Goal: Task Accomplishment & Management: Manage account settings

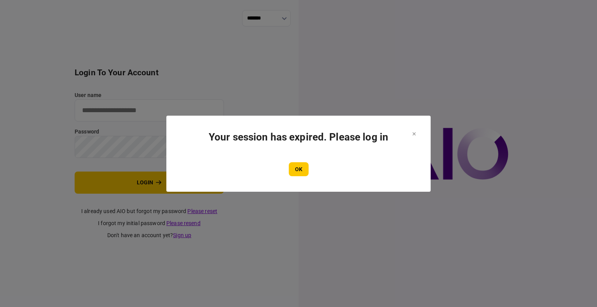
type input "****"
click at [288, 170] on div "OK" at bounding box center [298, 169] width 233 height 14
click at [294, 170] on button "OK" at bounding box center [299, 169] width 20 height 14
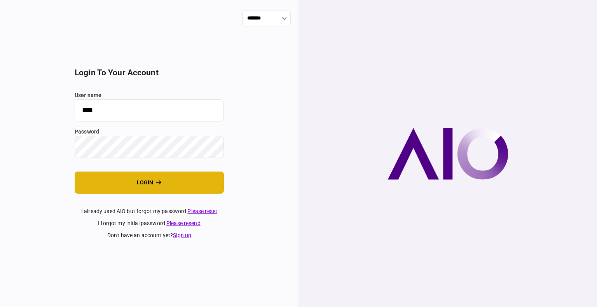
click at [168, 183] on button "login" at bounding box center [149, 183] width 149 height 22
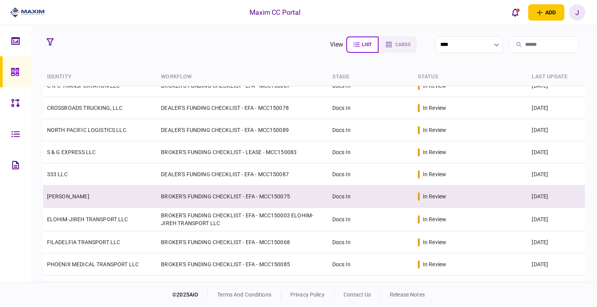
scroll to position [117, 0]
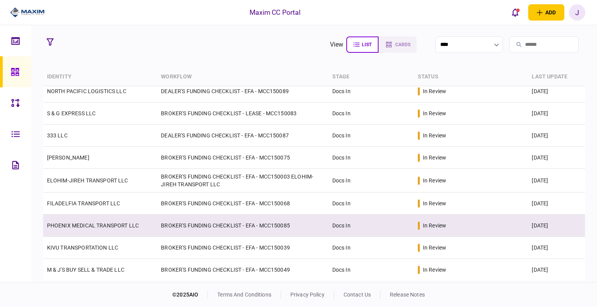
click at [285, 225] on td "BROKER'S FUNDING CHECKLIST - EFA - MCC150085" at bounding box center [242, 226] width 171 height 22
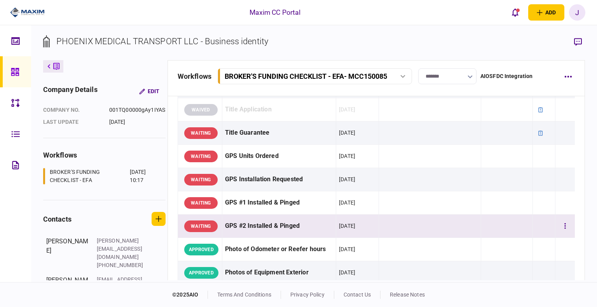
scroll to position [622, 0]
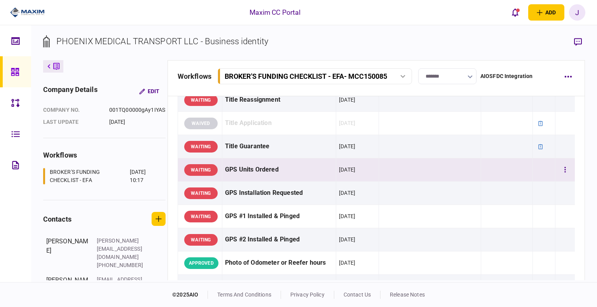
click at [266, 169] on div "GPS Units Ordered" at bounding box center [279, 169] width 108 height 17
click at [581, 37] on button "button" at bounding box center [578, 42] width 14 height 14
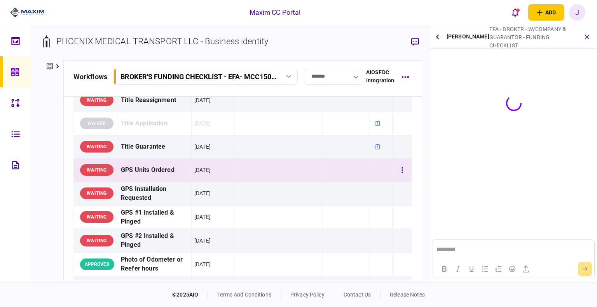
scroll to position [0, 0]
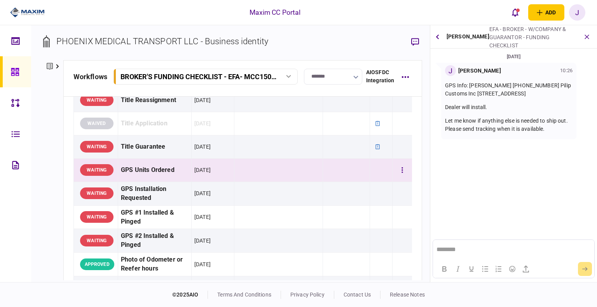
click at [138, 168] on div "GPS Units Ordered" at bounding box center [155, 170] width 68 height 17
click at [146, 177] on td "GPS Units Ordered" at bounding box center [154, 170] width 73 height 23
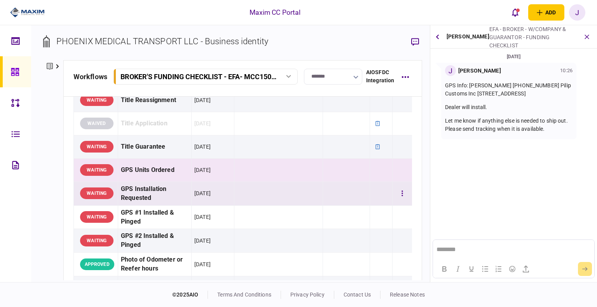
click at [131, 196] on div "GPS Installation Requested" at bounding box center [155, 194] width 68 height 18
click at [143, 164] on div "GPS Units Ordered" at bounding box center [155, 170] width 68 height 17
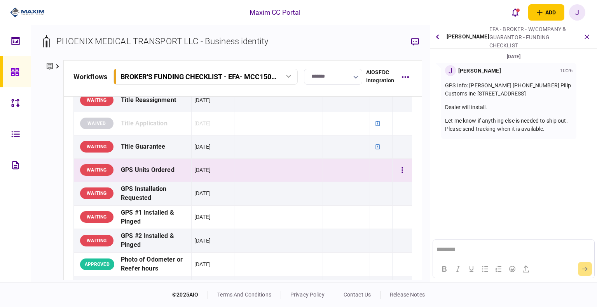
click at [148, 171] on div "GPS Units Ordered" at bounding box center [155, 170] width 68 height 17
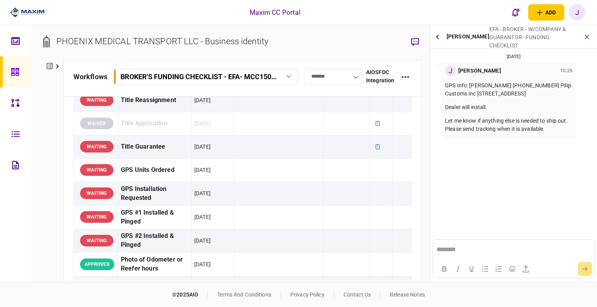
drag, startPoint x: 497, startPoint y: 110, endPoint x: 470, endPoint y: 83, distance: 38.5
click at [470, 83] on div "GPS Info: [PERSON_NAME] [PHONE_NUMBER] Pilip Customs Inc [STREET_ADDRESS] Deale…" at bounding box center [508, 108] width 127 height 52
copy div "[PERSON_NAME] [PHONE_NUMBER] Pilip Customs Inc [STREET_ADDRESS] Dealer will ins…"
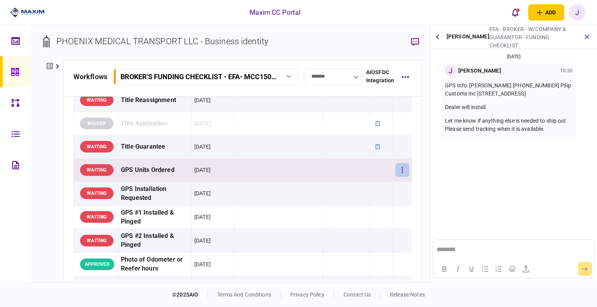
click at [395, 169] on button "button" at bounding box center [402, 170] width 14 height 14
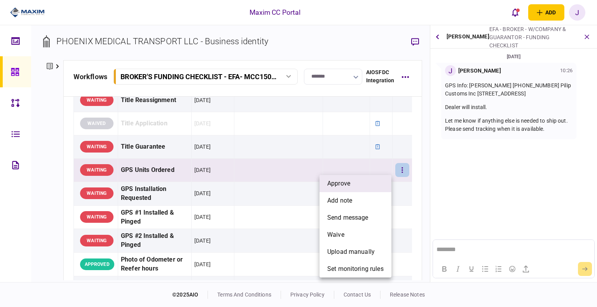
click at [365, 180] on li "approve" at bounding box center [355, 183] width 72 height 17
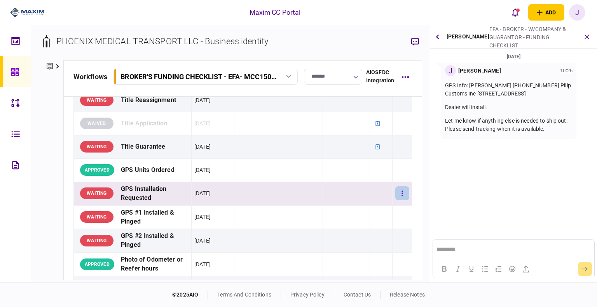
click at [401, 191] on button "button" at bounding box center [402, 194] width 14 height 14
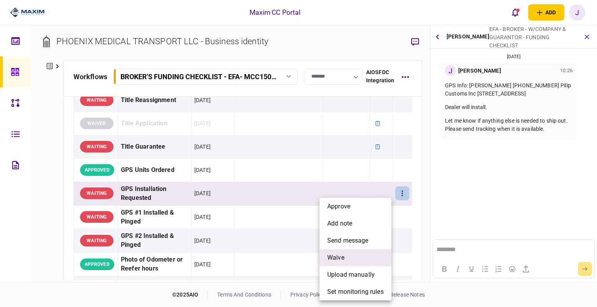
click at [348, 254] on li "waive" at bounding box center [355, 258] width 72 height 17
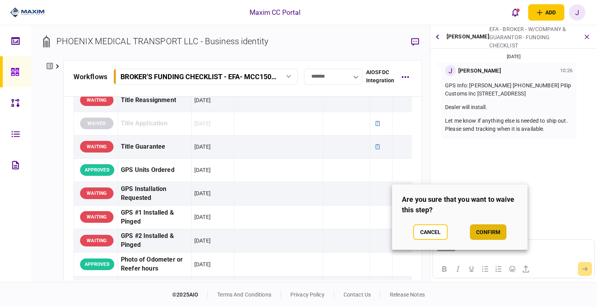
click at [492, 235] on button "confirm" at bounding box center [488, 233] width 37 height 16
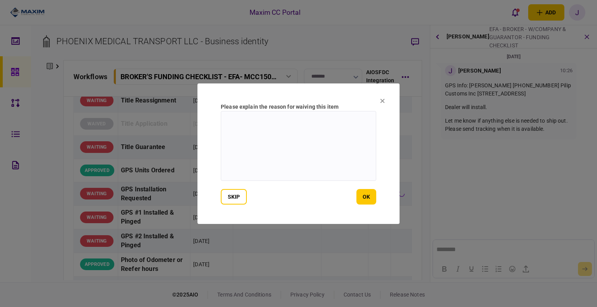
click at [302, 155] on textarea at bounding box center [298, 146] width 155 height 70
type textarea "**********"
click at [363, 195] on button "ok" at bounding box center [366, 197] width 20 height 16
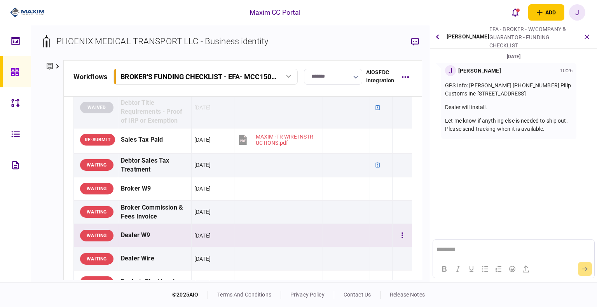
scroll to position [380, 0]
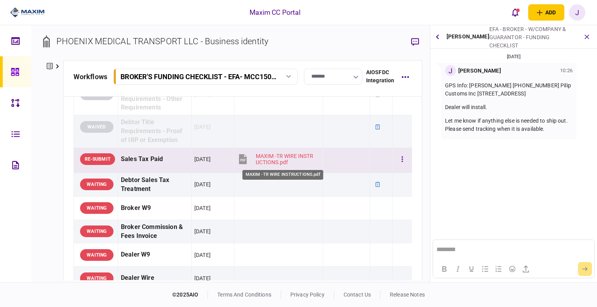
click at [278, 159] on div "MAXIM -TR WIRE INSTRUCTIONS.pdf" at bounding box center [286, 159] width 60 height 12
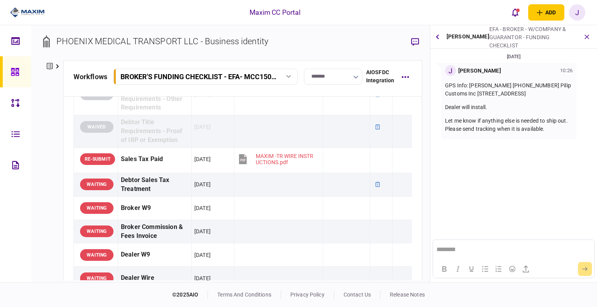
scroll to position [0, 6]
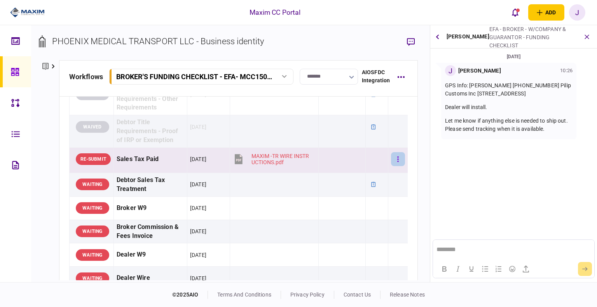
click at [391, 158] on button "button" at bounding box center [398, 159] width 14 height 14
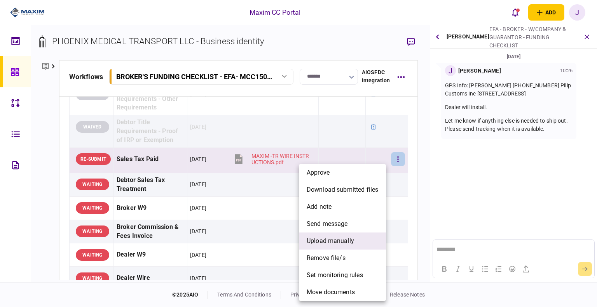
click at [334, 245] on span "upload manually" at bounding box center [330, 241] width 47 height 9
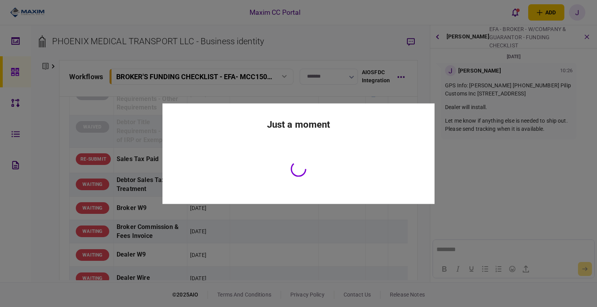
scroll to position [398, 0]
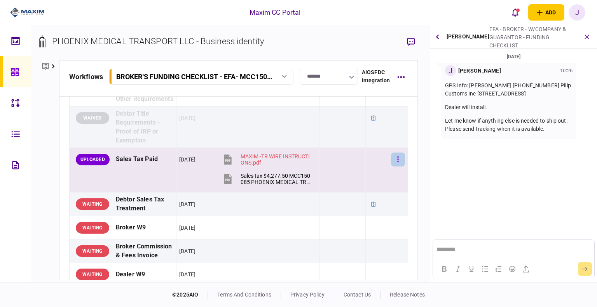
click at [395, 167] on button "button" at bounding box center [398, 160] width 14 height 14
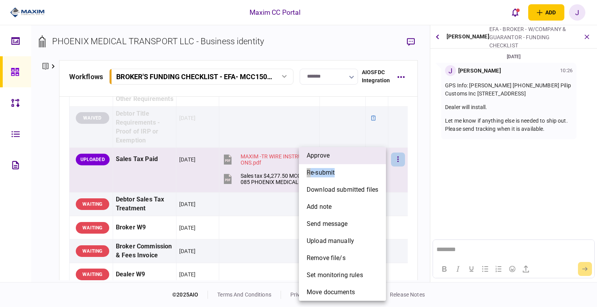
drag, startPoint x: 347, startPoint y: 166, endPoint x: 351, endPoint y: 159, distance: 8.5
click at [351, 159] on ul "approve re-submit download submitted files add note send message upload manuall…" at bounding box center [342, 224] width 87 height 154
click at [319, 158] on span "approve" at bounding box center [318, 155] width 23 height 9
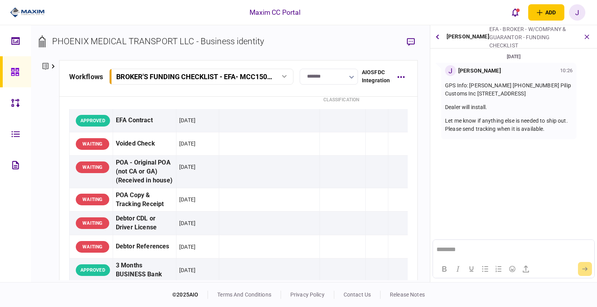
scroll to position [0, 0]
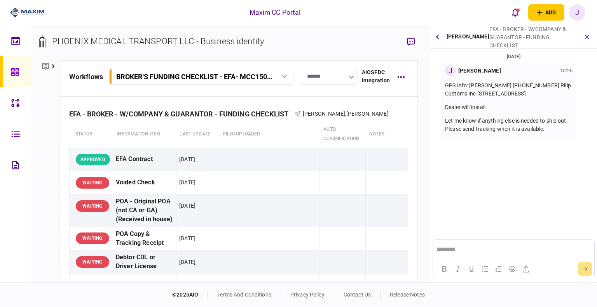
click at [6, 73] on link at bounding box center [15, 71] width 31 height 31
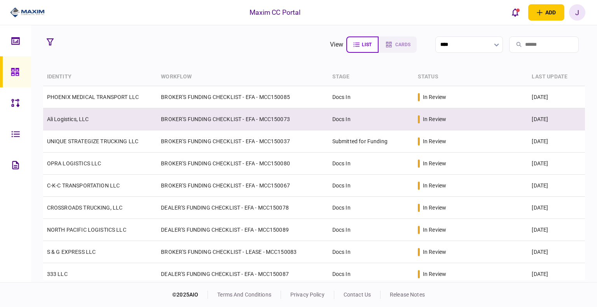
click at [73, 121] on link "Ali Logistics, LLC" at bounding box center [68, 119] width 42 height 6
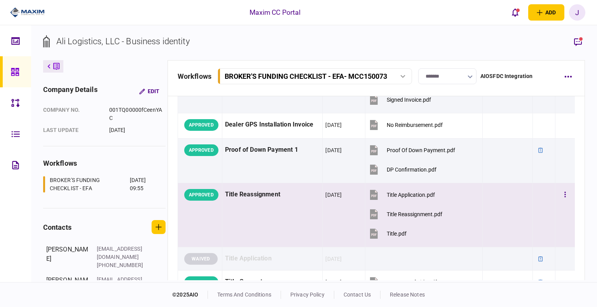
scroll to position [552, 0]
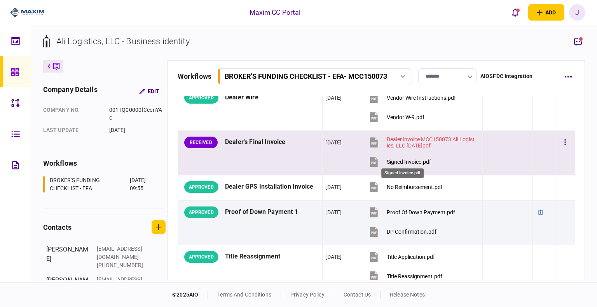
click at [405, 162] on div "Signed Invoice.pdf" at bounding box center [409, 162] width 44 height 6
click at [558, 141] on button "button" at bounding box center [565, 143] width 14 height 14
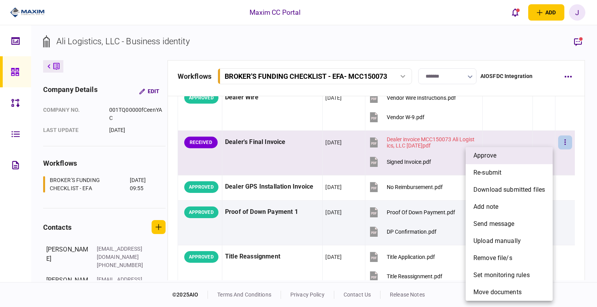
click at [482, 158] on span "approve" at bounding box center [484, 155] width 23 height 9
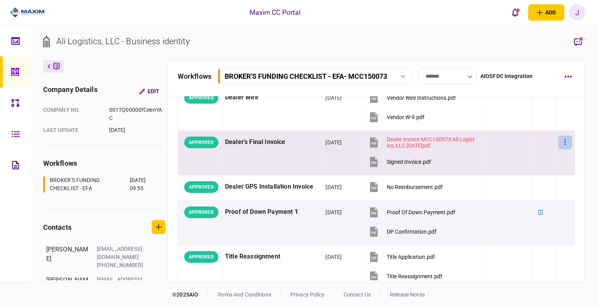
click at [558, 141] on button "button" at bounding box center [565, 143] width 14 height 14
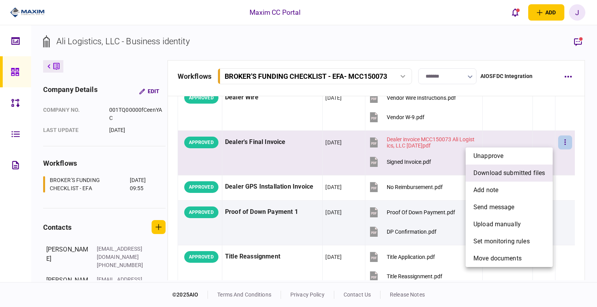
click at [522, 176] on span "download submitted files" at bounding box center [509, 173] width 72 height 9
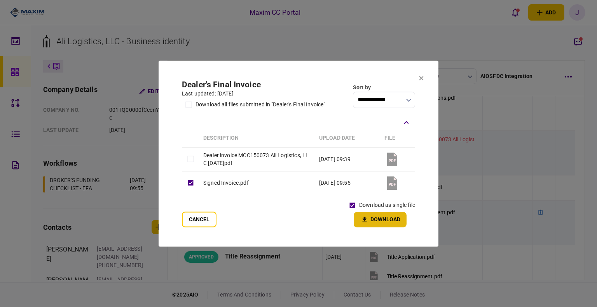
click at [381, 220] on button "Download" at bounding box center [380, 219] width 53 height 15
click at [312, 67] on section "**********" at bounding box center [299, 154] width 280 height 186
click at [426, 82] on section "**********" at bounding box center [299, 154] width 280 height 186
click at [414, 77] on section "**********" at bounding box center [299, 154] width 280 height 186
click at [419, 80] on icon at bounding box center [421, 78] width 5 height 5
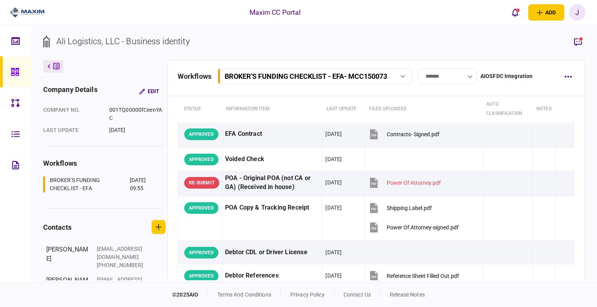
scroll to position [0, 0]
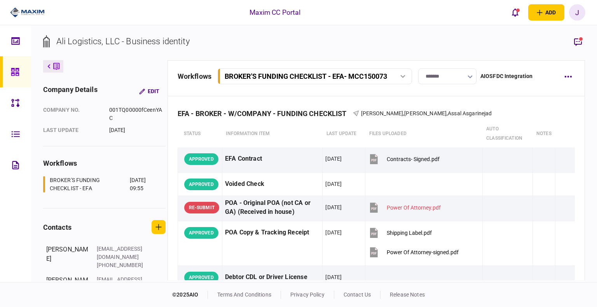
click at [16, 71] on icon at bounding box center [15, 72] width 9 height 9
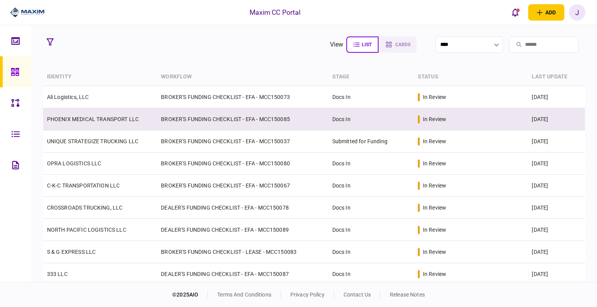
click at [105, 121] on link "PHOENIX MEDICAL TRANSPORT LLC" at bounding box center [93, 119] width 92 height 6
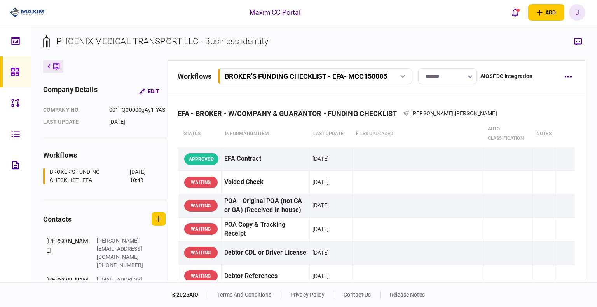
click at [11, 72] on icon at bounding box center [15, 72] width 9 height 9
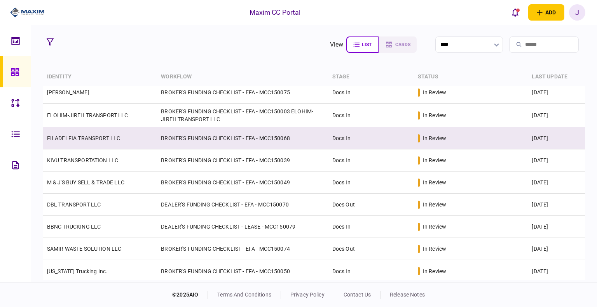
scroll to position [206, 0]
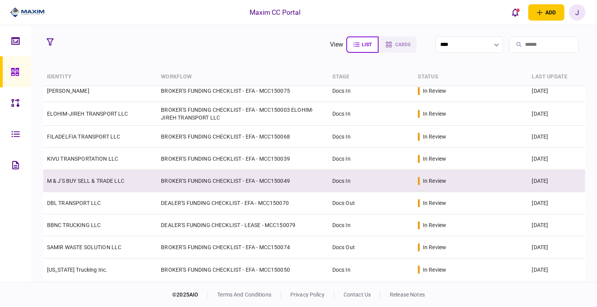
click at [98, 183] on link "M & J'S BUY SELL & TRADE LLC" at bounding box center [85, 181] width 77 height 6
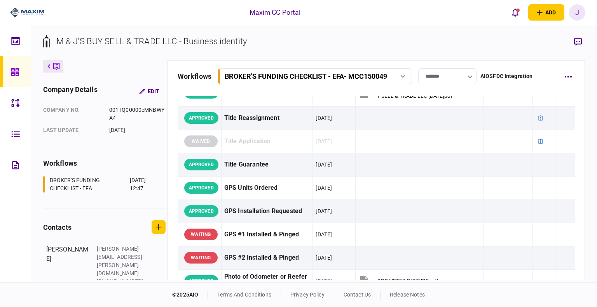
scroll to position [631, 0]
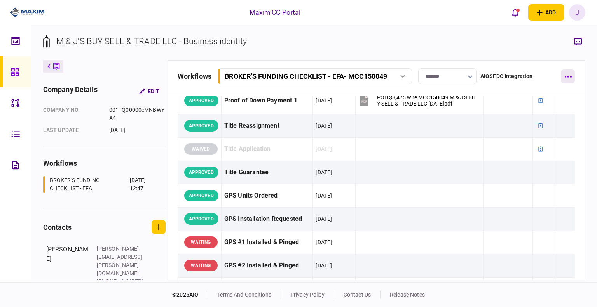
click at [562, 76] on button "button" at bounding box center [568, 77] width 14 height 14
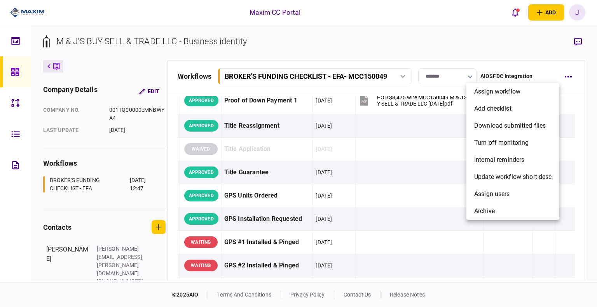
click at [532, 54] on div at bounding box center [298, 153] width 597 height 307
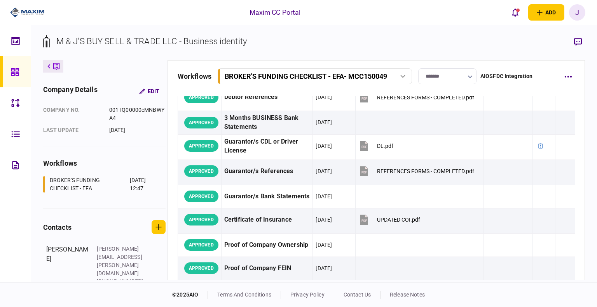
scroll to position [0, 0]
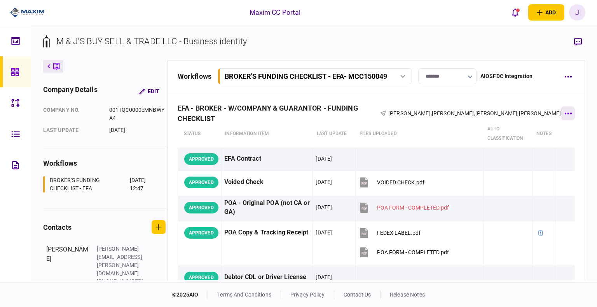
click at [566, 117] on button "button" at bounding box center [568, 113] width 14 height 14
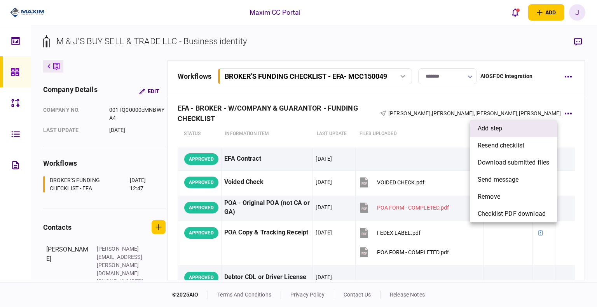
click at [505, 130] on li "add step" at bounding box center [513, 128] width 87 height 17
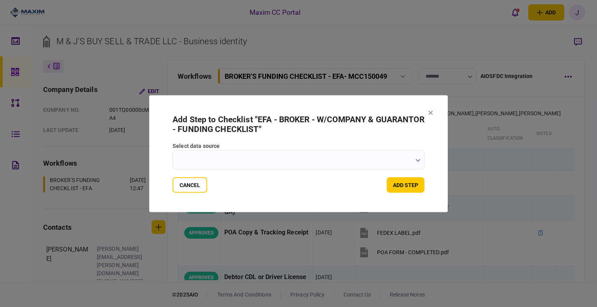
click at [196, 152] on input "select data source" at bounding box center [299, 159] width 252 height 19
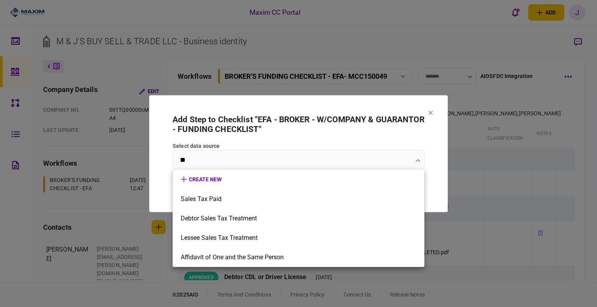
type input "*"
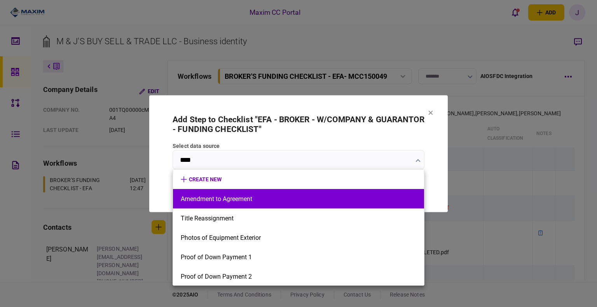
click at [219, 202] on button "Amendment to Agreement" at bounding box center [299, 198] width 236 height 7
type input "**********"
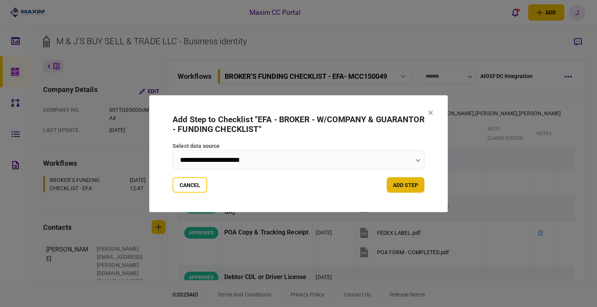
click at [395, 186] on button "add step" at bounding box center [406, 185] width 38 height 16
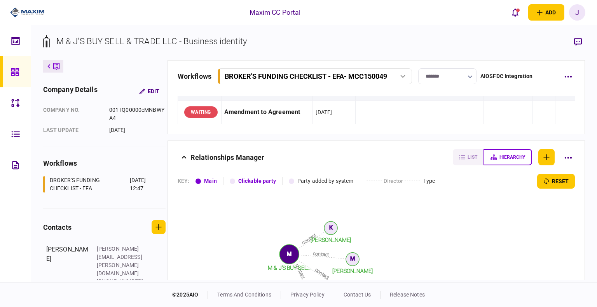
scroll to position [1082, 0]
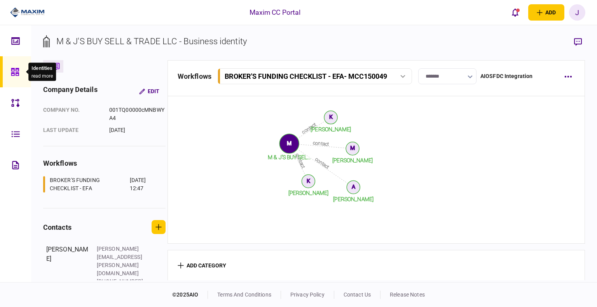
click at [14, 79] on div at bounding box center [17, 71] width 12 height 31
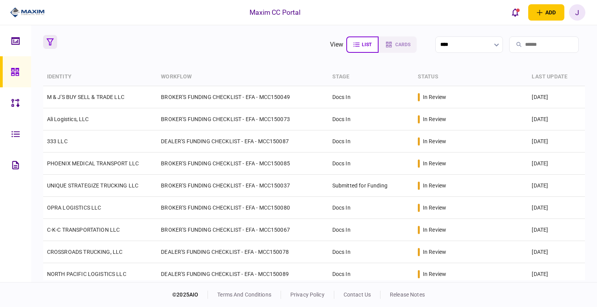
click at [44, 42] on button "button" at bounding box center [50, 42] width 14 height 14
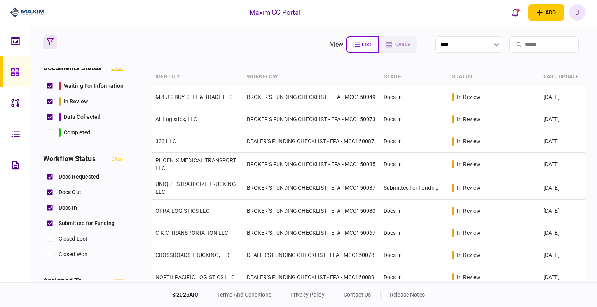
scroll to position [78, 0]
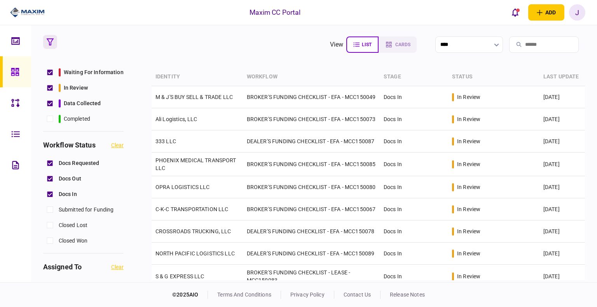
click at [54, 47] on button "button" at bounding box center [50, 42] width 14 height 14
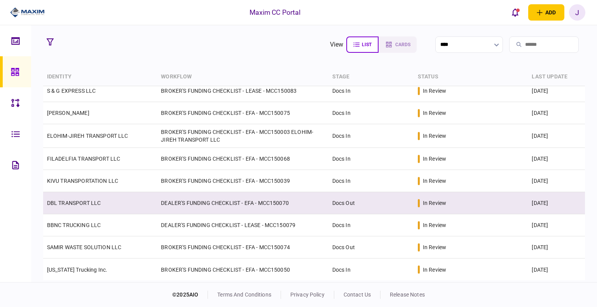
scroll to position [0, 0]
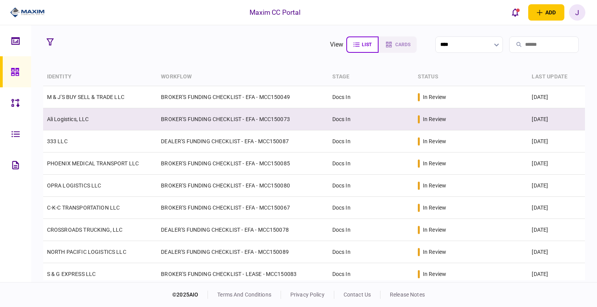
click at [58, 123] on td "Ali Logistics, LLC" at bounding box center [100, 119] width 114 height 22
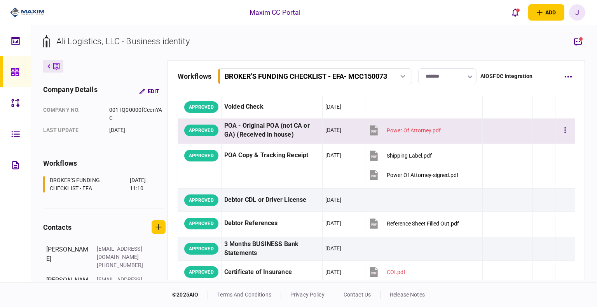
scroll to position [78, 0]
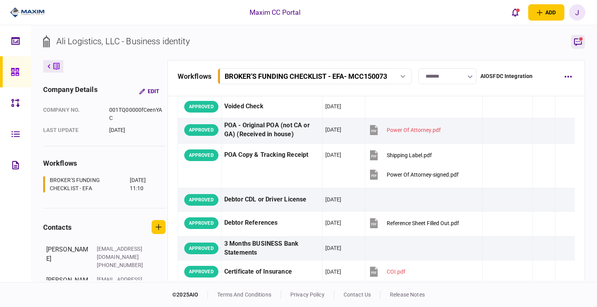
click at [578, 44] on icon "button" at bounding box center [577, 41] width 9 height 9
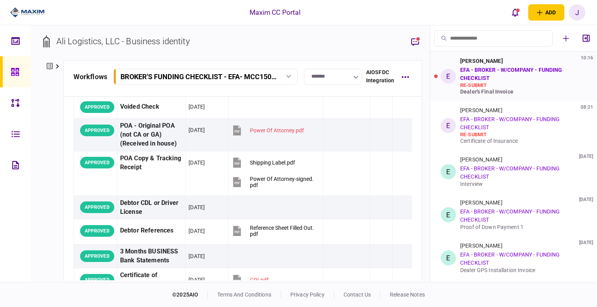
click at [518, 80] on div "[PERSON_NAME] 10:16 EFA - BROKER - W/COMPANY - FUNDING CHECKLIST re-submit Deal…" at bounding box center [521, 76] width 123 height 37
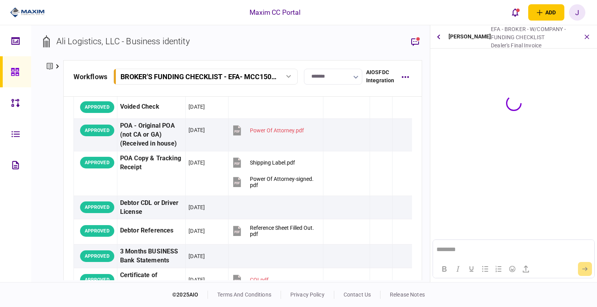
scroll to position [0, 0]
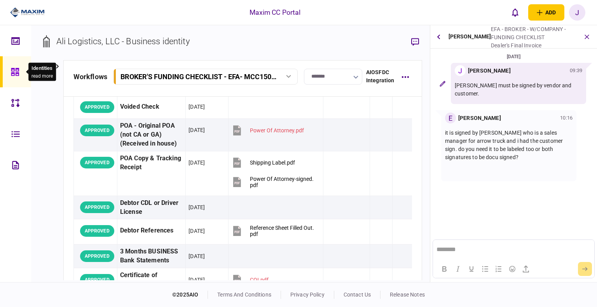
click at [21, 74] on div at bounding box center [17, 71] width 12 height 31
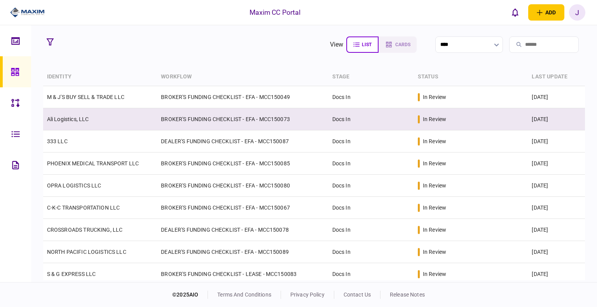
click at [72, 118] on link "Ali Logistics, LLC" at bounding box center [68, 119] width 42 height 6
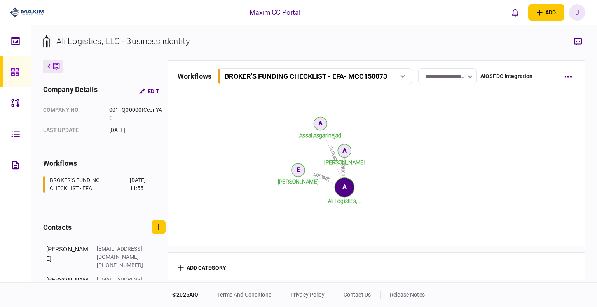
scroll to position [894, 0]
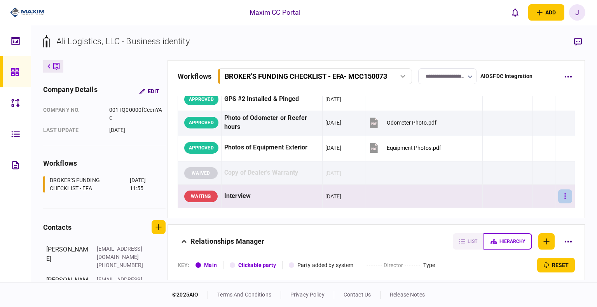
click at [565, 194] on icon "button" at bounding box center [565, 196] width 1 height 5
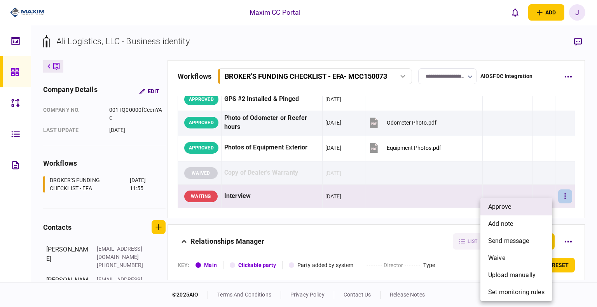
click at [519, 208] on li "approve" at bounding box center [516, 207] width 72 height 17
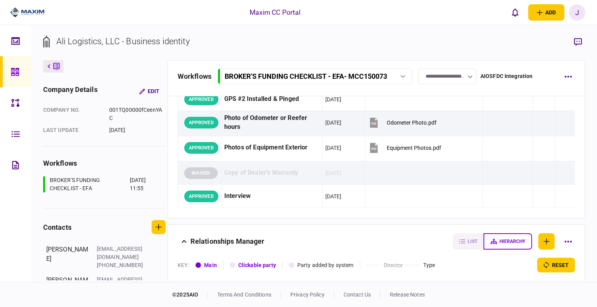
click at [449, 74] on input "**********" at bounding box center [447, 76] width 58 height 16
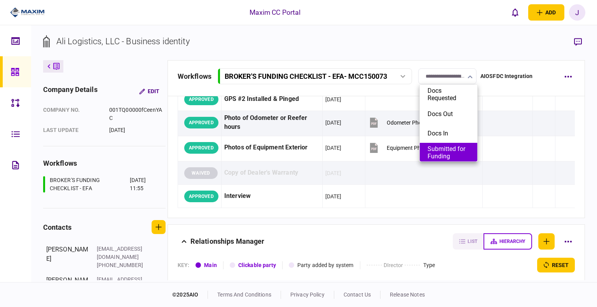
click at [443, 152] on button "Submitted for Funding" at bounding box center [449, 152] width 42 height 15
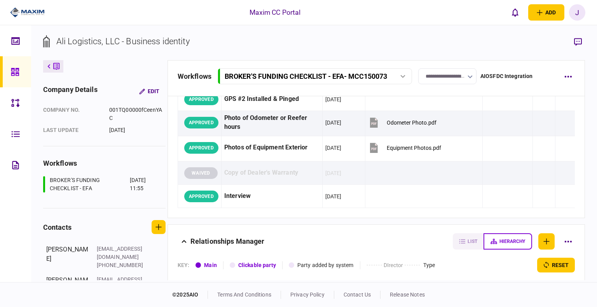
click at [7, 78] on link at bounding box center [15, 71] width 31 height 31
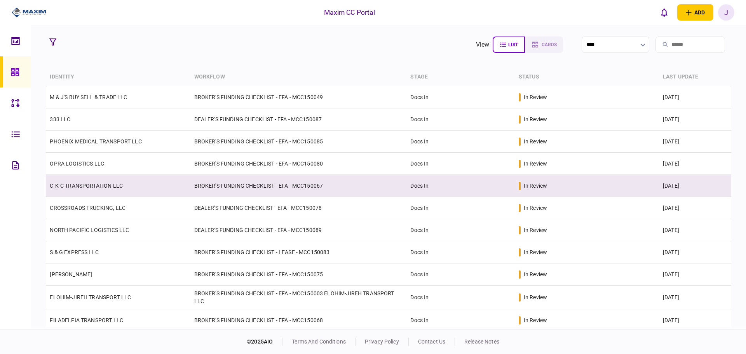
click at [78, 191] on td "C-K-C TRANSPORTATION LLC" at bounding box center [118, 186] width 144 height 22
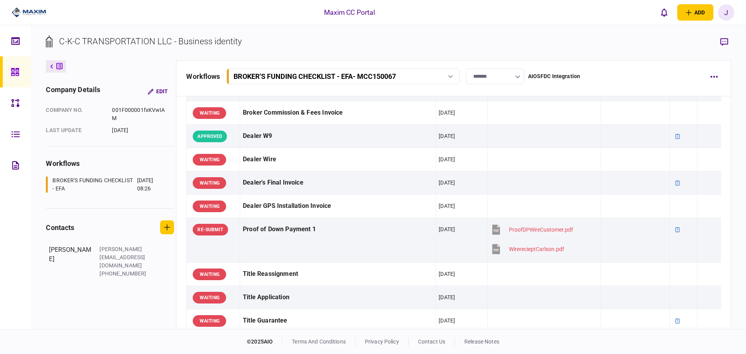
scroll to position [428, 0]
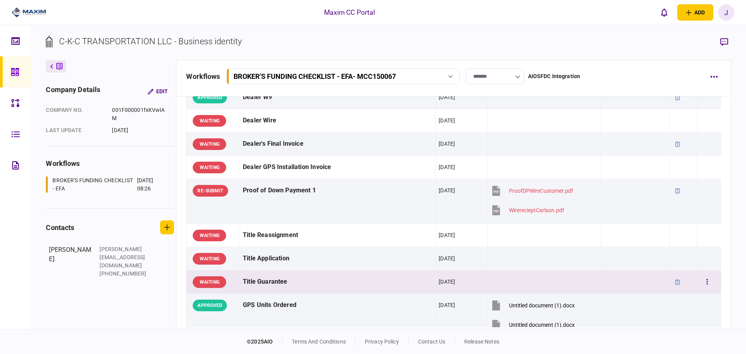
click at [346, 286] on div "Title Guarantee" at bounding box center [338, 281] width 190 height 17
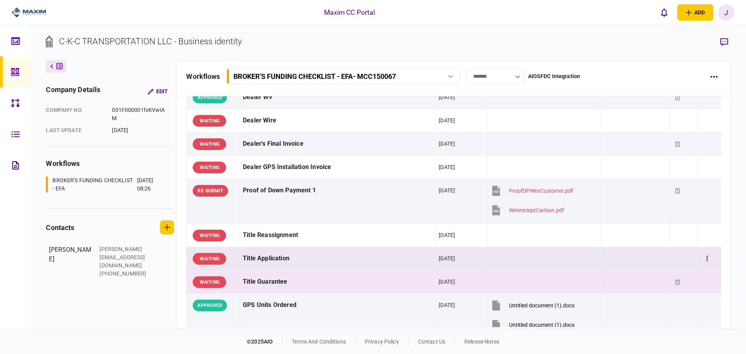
click at [314, 268] on td "Title Application" at bounding box center [338, 258] width 196 height 23
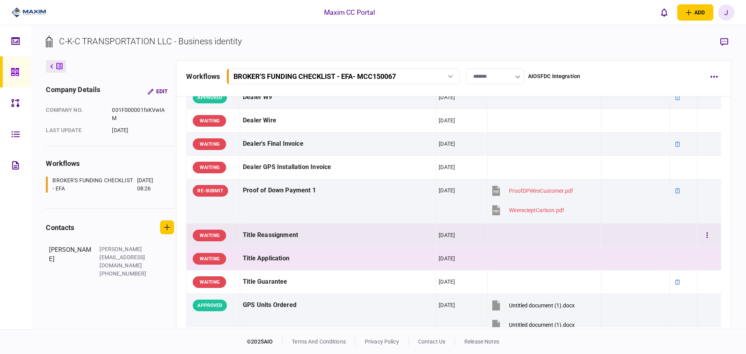
click at [319, 245] on td "Title Reassignment" at bounding box center [338, 235] width 196 height 23
